Goal: Transaction & Acquisition: Obtain resource

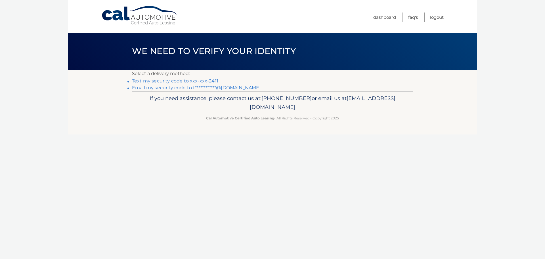
click at [171, 81] on link "Text my security code to xxx-xxx-2411" at bounding box center [175, 80] width 86 height 5
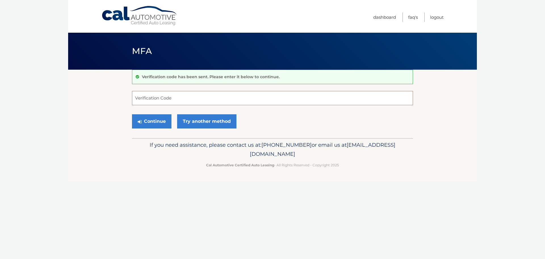
click at [179, 101] on input "Verification Code" at bounding box center [272, 98] width 281 height 14
type input "156637"
click at [153, 119] on button "Continue" at bounding box center [151, 121] width 39 height 14
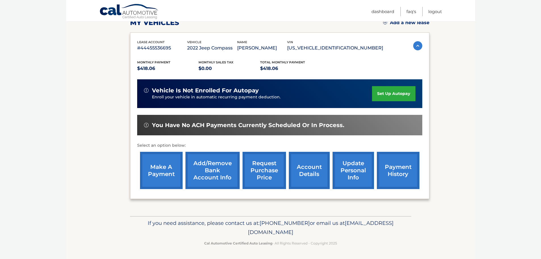
scroll to position [85, 0]
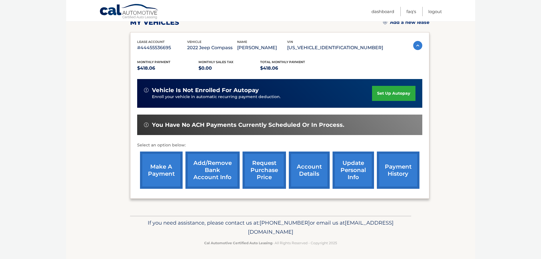
click at [263, 175] on link "request purchase price" at bounding box center [263, 169] width 43 height 37
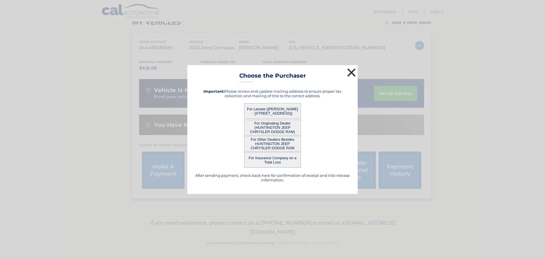
click at [355, 71] on button "×" at bounding box center [351, 72] width 11 height 11
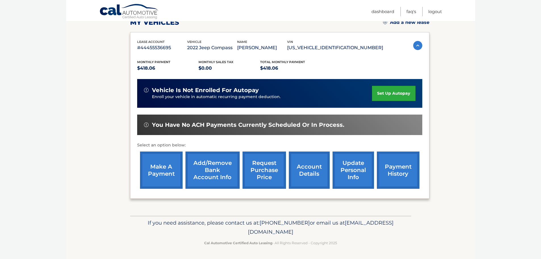
click at [312, 178] on link "account details" at bounding box center [309, 169] width 41 height 37
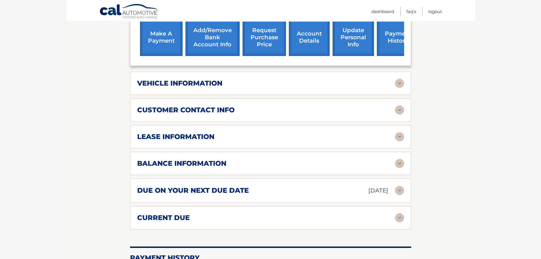
scroll to position [256, 0]
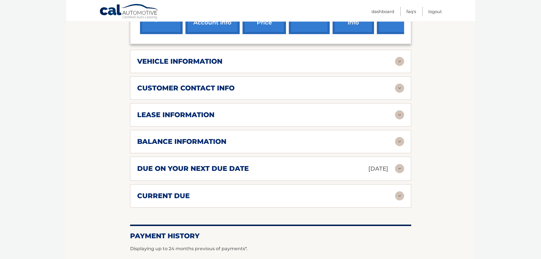
click at [397, 110] on img at bounding box center [399, 114] width 9 height 9
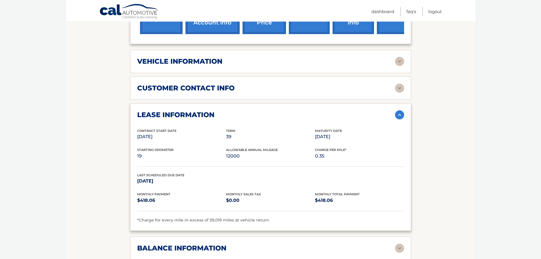
click at [401, 57] on img at bounding box center [399, 61] width 9 height 9
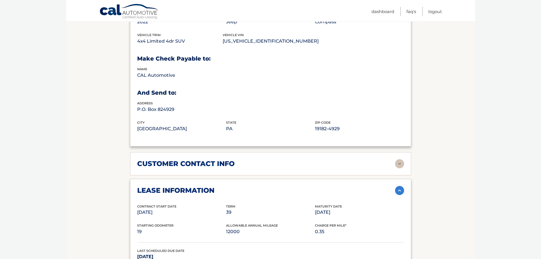
scroll to position [369, 0]
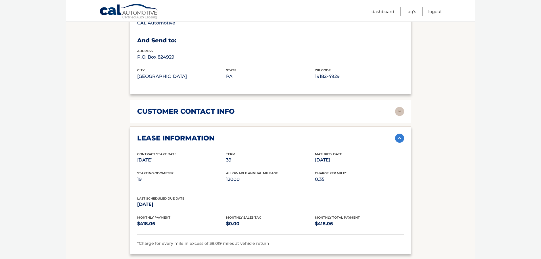
click at [399, 107] on img at bounding box center [399, 111] width 9 height 9
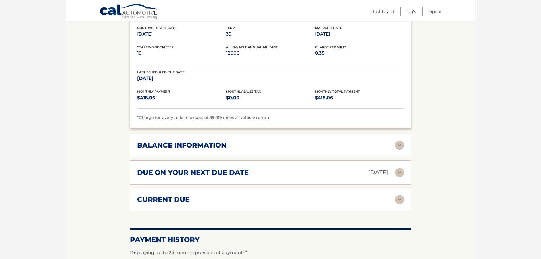
scroll to position [625, 0]
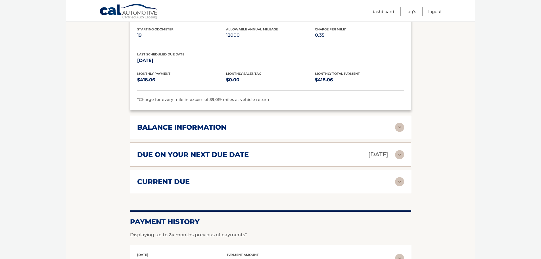
click at [400, 123] on img at bounding box center [399, 127] width 9 height 9
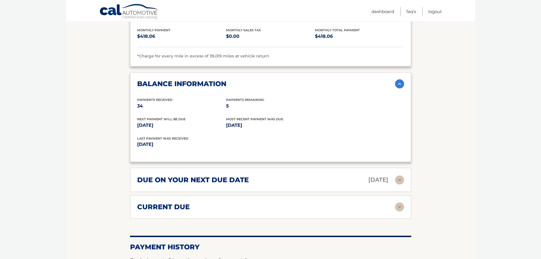
scroll to position [681, 0]
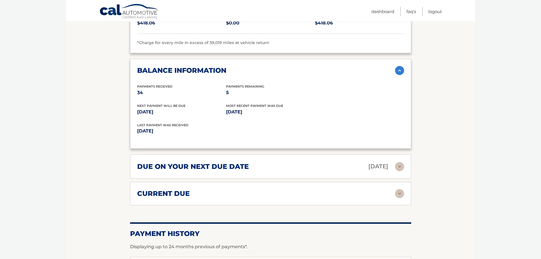
click at [400, 162] on img at bounding box center [399, 166] width 9 height 9
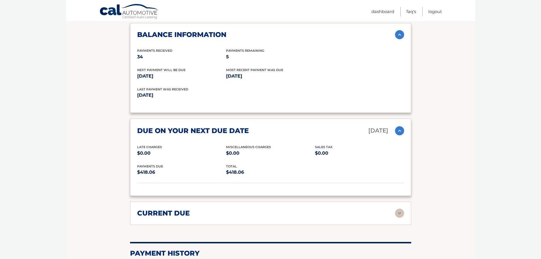
scroll to position [767, 0]
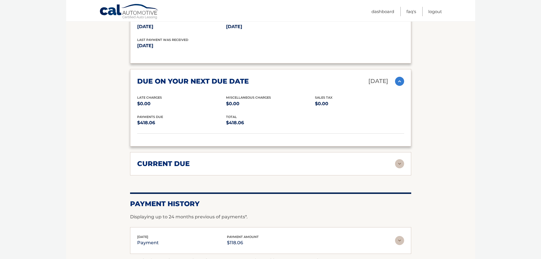
click at [403, 160] on img at bounding box center [399, 163] width 9 height 9
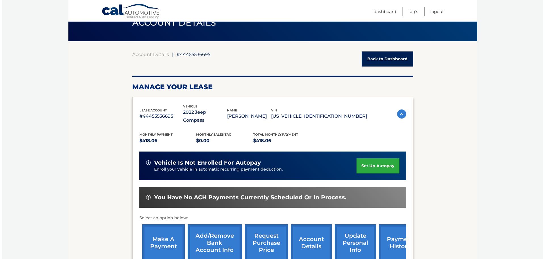
scroll to position [85, 0]
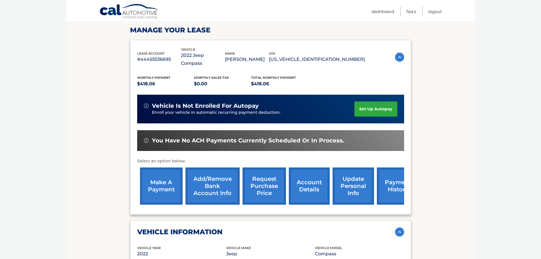
click at [255, 181] on link "request purchase price" at bounding box center [263, 185] width 43 height 37
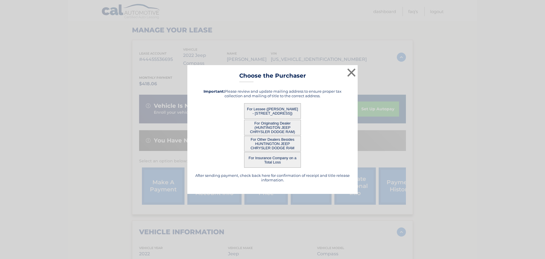
click at [282, 109] on button "For Lessee ([PERSON_NAME] - [STREET_ADDRESS])" at bounding box center [272, 111] width 57 height 16
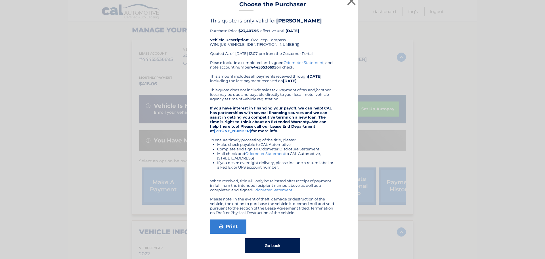
scroll to position [0, 0]
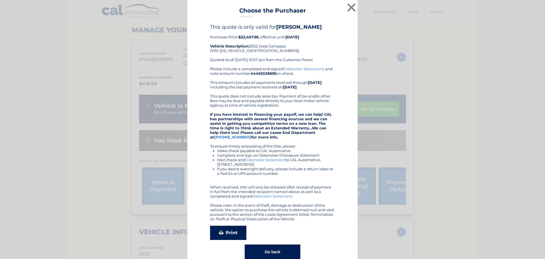
click at [232, 236] on link "Print" at bounding box center [228, 232] width 36 height 14
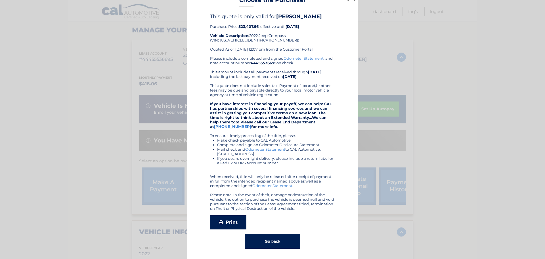
scroll to position [18, 0]
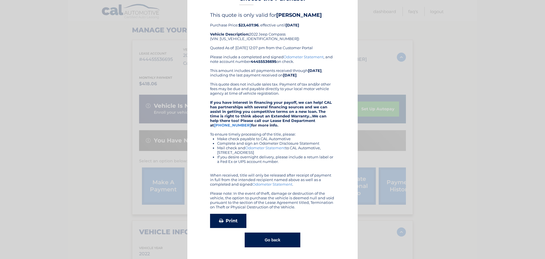
click at [222, 217] on link "Print" at bounding box center [228, 220] width 36 height 14
drag, startPoint x: 261, startPoint y: 236, endPoint x: 261, endPoint y: 233, distance: 3.1
click at [261, 236] on button "Go back" at bounding box center [272, 239] width 55 height 15
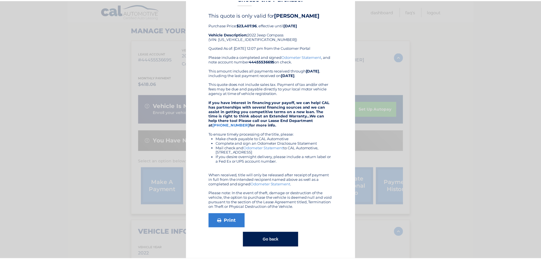
scroll to position [0, 0]
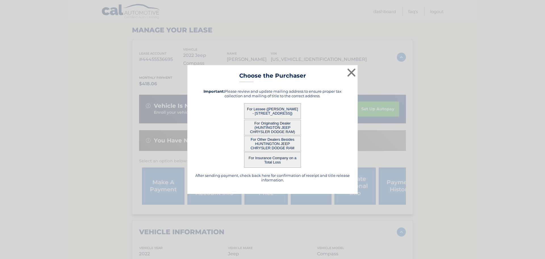
click at [258, 142] on button "For Other Dealers Besides HUNTINGTON JEEP CHRYSLER DODGE RAM" at bounding box center [272, 144] width 57 height 16
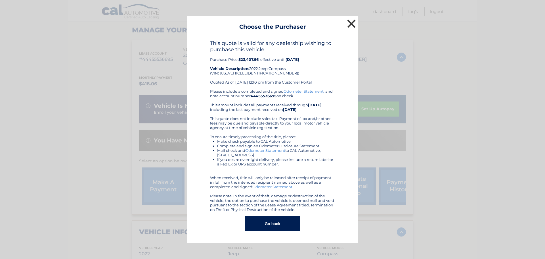
click at [350, 28] on button "×" at bounding box center [351, 23] width 11 height 11
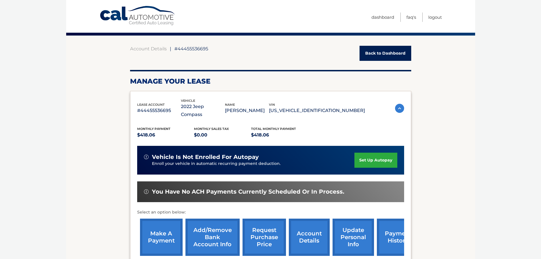
scroll to position [87, 0]
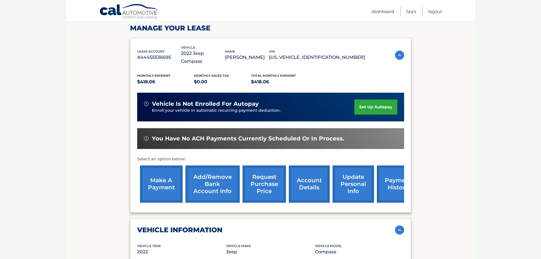
click at [266, 182] on link "request purchase price" at bounding box center [263, 183] width 43 height 37
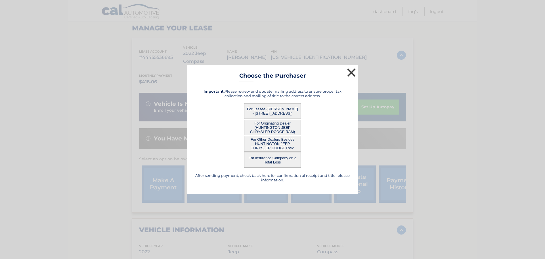
click at [352, 73] on button "×" at bounding box center [351, 72] width 11 height 11
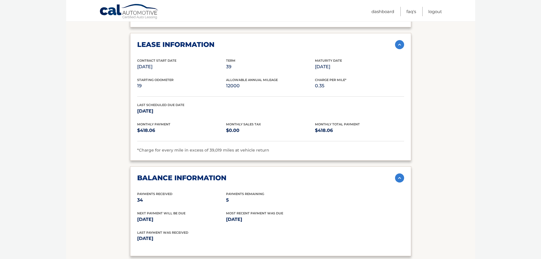
scroll to position [541, 0]
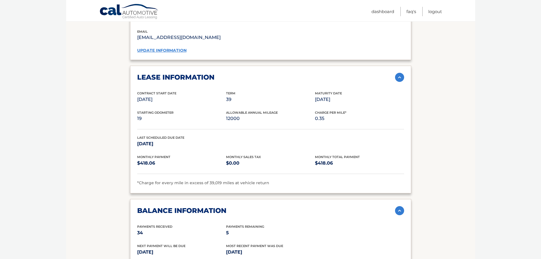
click at [401, 206] on img at bounding box center [399, 210] width 9 height 9
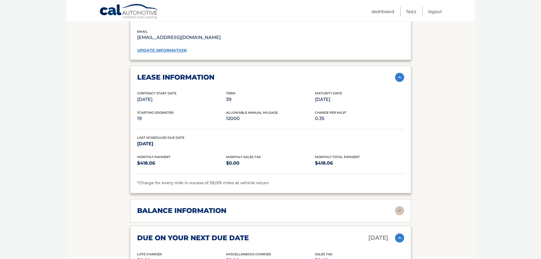
click at [398, 73] on img at bounding box center [399, 77] width 9 height 9
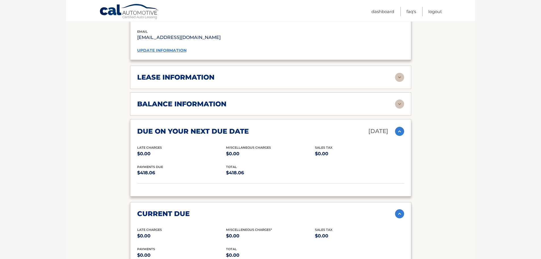
click at [397, 127] on img at bounding box center [399, 131] width 9 height 9
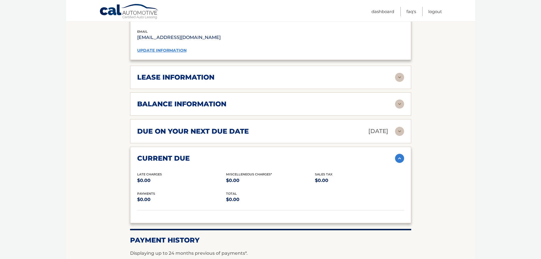
click at [401, 154] on img at bounding box center [399, 158] width 9 height 9
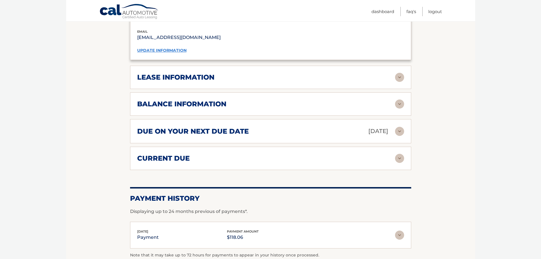
click at [399, 230] on img at bounding box center [399, 234] width 9 height 9
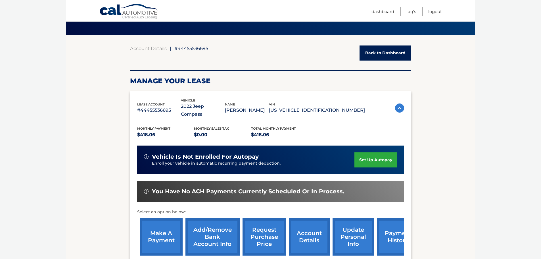
scroll to position [20, 0]
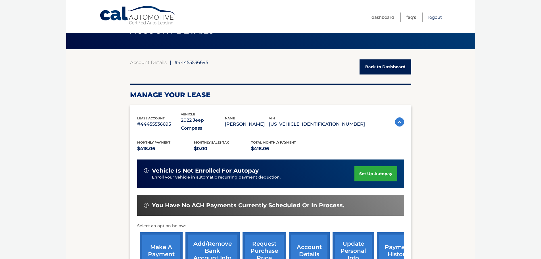
click at [436, 17] on link "Logout" at bounding box center [435, 16] width 14 height 9
